Goal: Complete application form: Complete application form

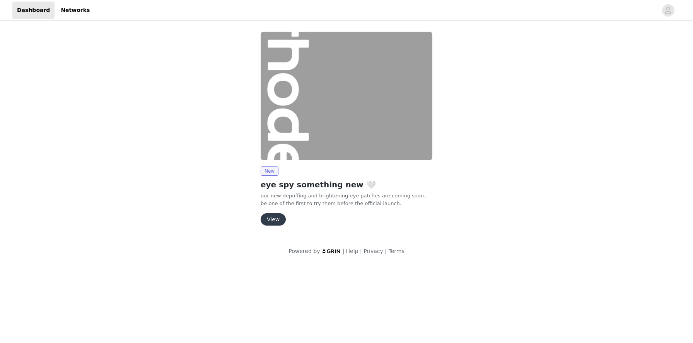
click at [271, 220] on button "View" at bounding box center [273, 219] width 25 height 12
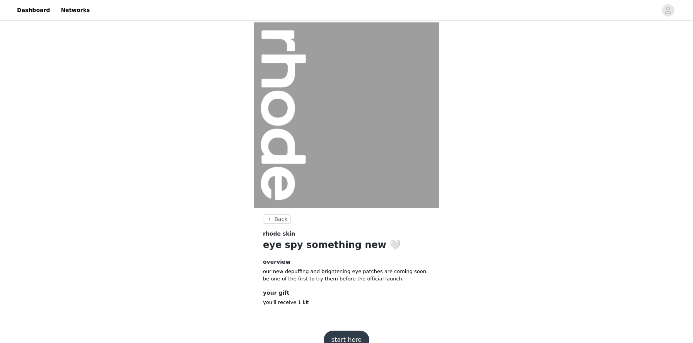
scroll to position [15, 0]
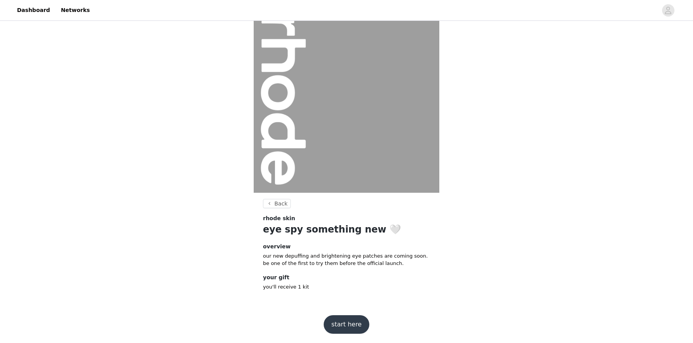
click at [340, 322] on button "start here" at bounding box center [347, 325] width 46 height 19
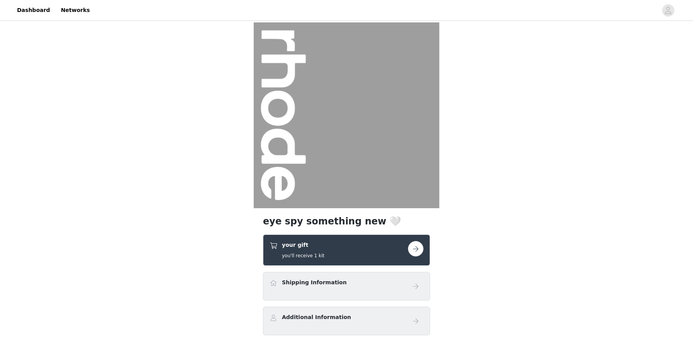
scroll to position [58, 0]
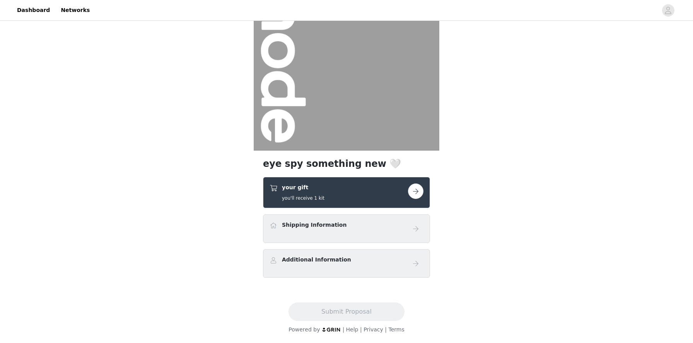
click at [321, 232] on div "Shipping Information" at bounding box center [347, 228] width 154 height 15
click at [387, 222] on div "Shipping Information" at bounding box center [339, 226] width 138 height 11
click at [417, 189] on button "button" at bounding box center [415, 191] width 15 height 15
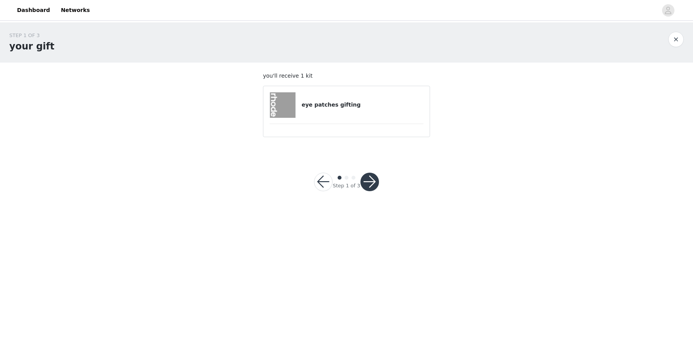
click at [367, 179] on button "button" at bounding box center [369, 182] width 19 height 19
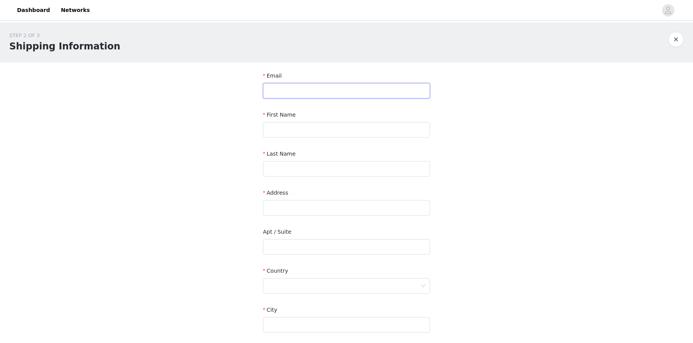
click at [321, 91] on input "text" at bounding box center [346, 90] width 167 height 15
type input "[EMAIL_ADDRESS][DOMAIN_NAME]"
type input "[PERSON_NAME]"
type input "Liao"
type input "1 [GEOGRAPHIC_DATA]"
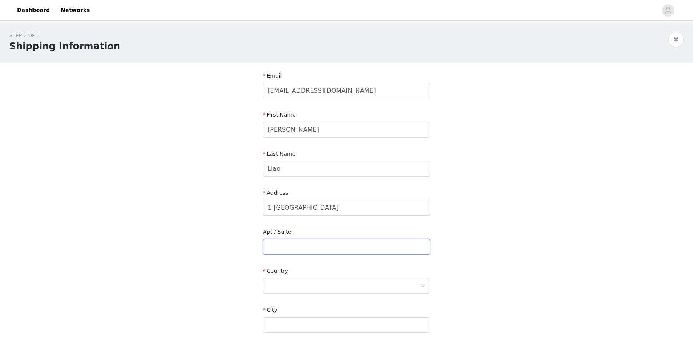
type input "#20H"
type input "[GEOGRAPHIC_DATA]"
type input "11201"
type input "5102037366"
click at [278, 93] on input "[EMAIL_ADDRESS][DOMAIN_NAME]" at bounding box center [346, 90] width 167 height 15
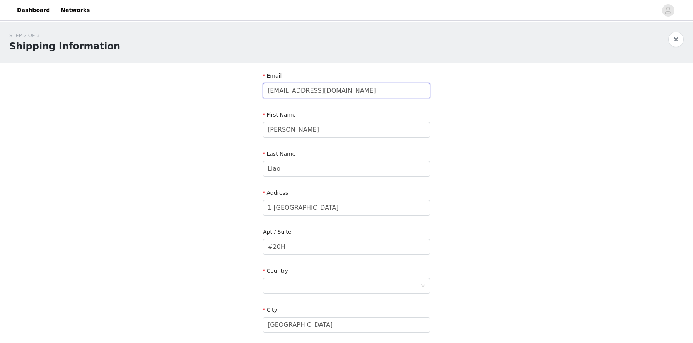
click at [278, 93] on input "[EMAIL_ADDRESS][DOMAIN_NAME]" at bounding box center [346, 90] width 167 height 15
click at [291, 93] on input "[EMAIL_ADDRESS][DOMAIN_NAME]" at bounding box center [346, 90] width 167 height 15
type input "[EMAIL_ADDRESS][DOMAIN_NAME]"
click at [198, 193] on div "STEP 2 OF 3 Shipping Information Email [EMAIL_ADDRESS][DOMAIN_NAME] First Name …" at bounding box center [346, 227] width 693 height 410
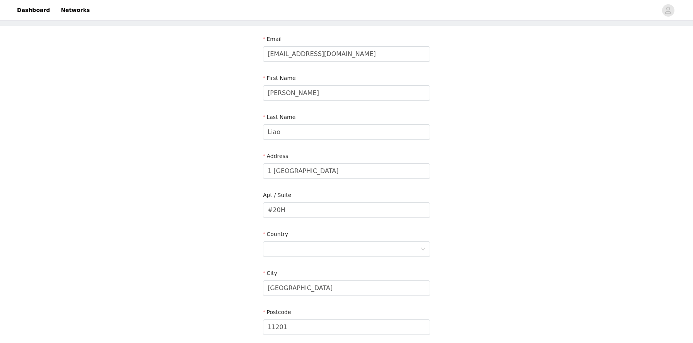
scroll to position [44, 0]
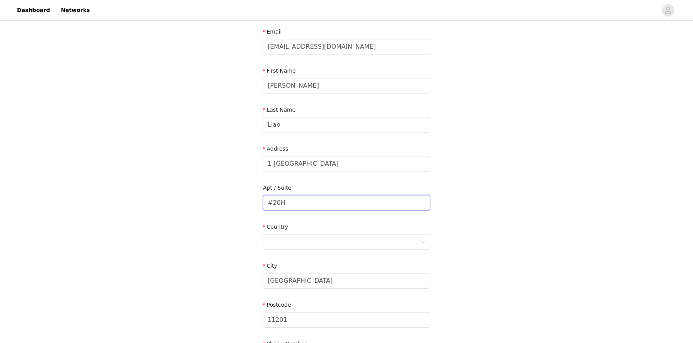
click at [274, 204] on input "#20H" at bounding box center [346, 202] width 167 height 15
type input "Apt 20H"
click at [285, 246] on div at bounding box center [344, 242] width 153 height 15
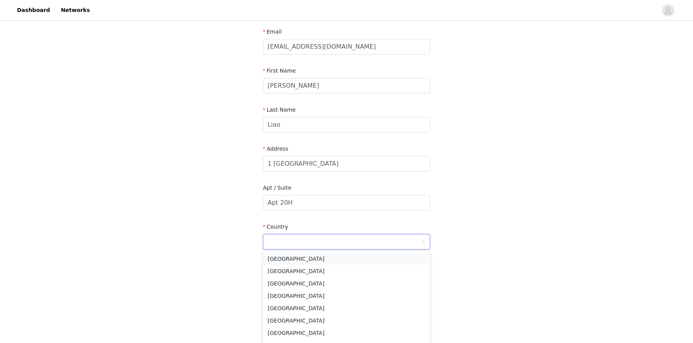
click at [284, 254] on li "[GEOGRAPHIC_DATA]" at bounding box center [346, 259] width 167 height 12
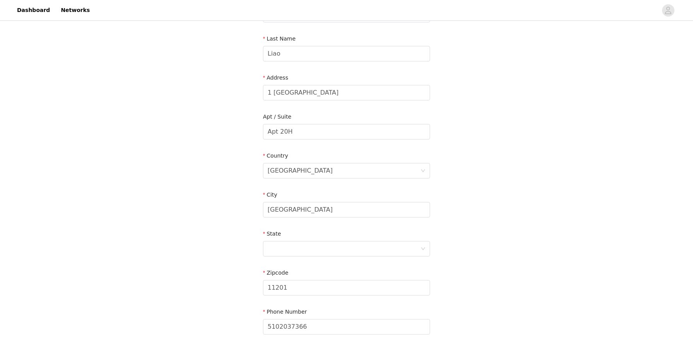
scroll to position [184, 0]
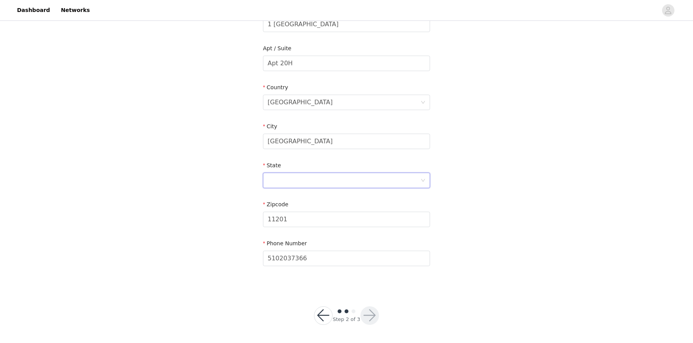
click at [310, 182] on div at bounding box center [344, 180] width 153 height 15
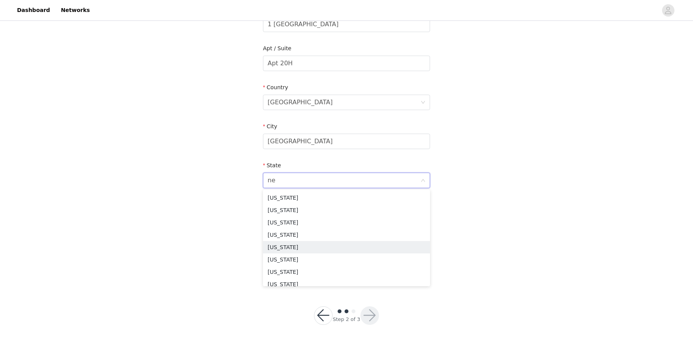
scroll to position [2, 0]
type input "new"
click at [286, 236] on li "[US_STATE]" at bounding box center [346, 235] width 167 height 12
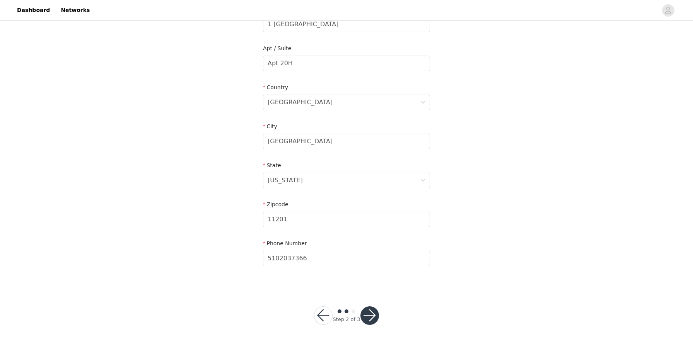
click at [373, 316] on button "button" at bounding box center [369, 316] width 19 height 19
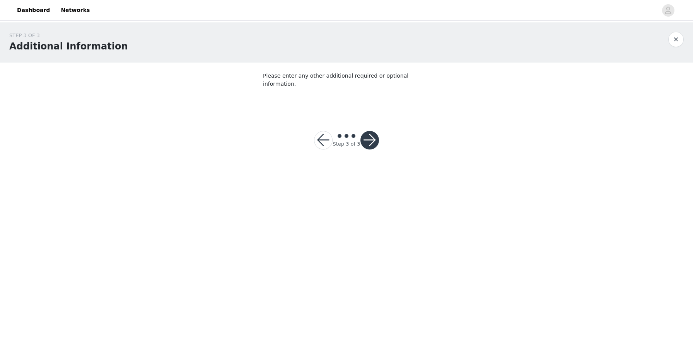
click at [375, 131] on button "button" at bounding box center [369, 140] width 19 height 19
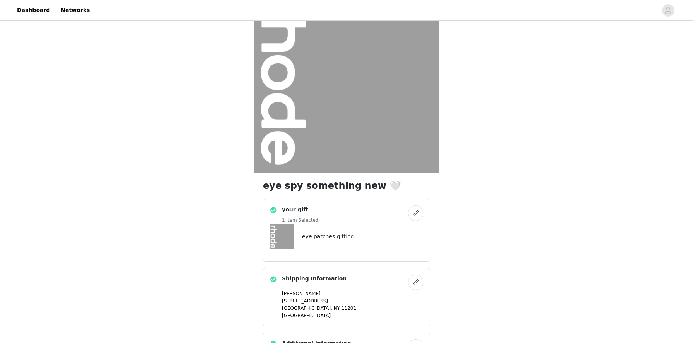
scroll to position [119, 0]
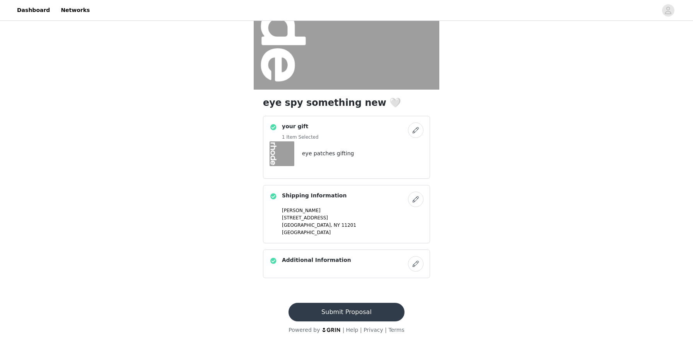
click at [314, 315] on button "Submit Proposal" at bounding box center [346, 312] width 116 height 19
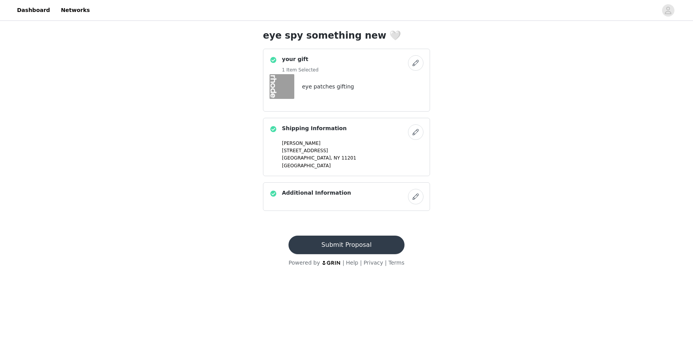
scroll to position [0, 0]
